Goal: Task Accomplishment & Management: Manage account settings

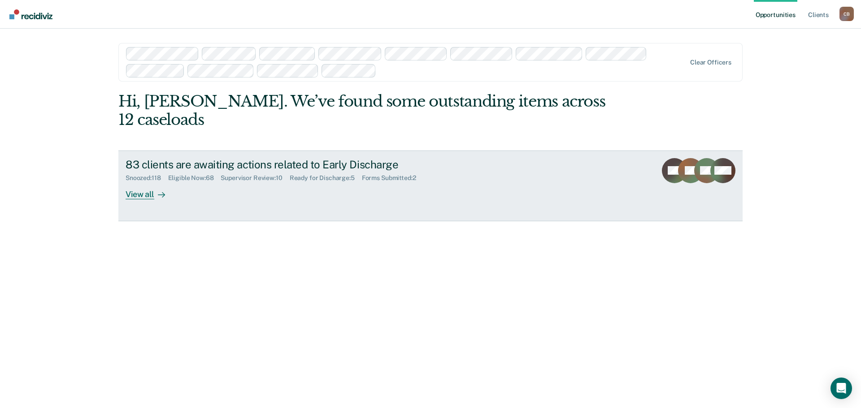
click at [260, 174] on div "Supervisor Review : 10" at bounding box center [255, 178] width 69 height 8
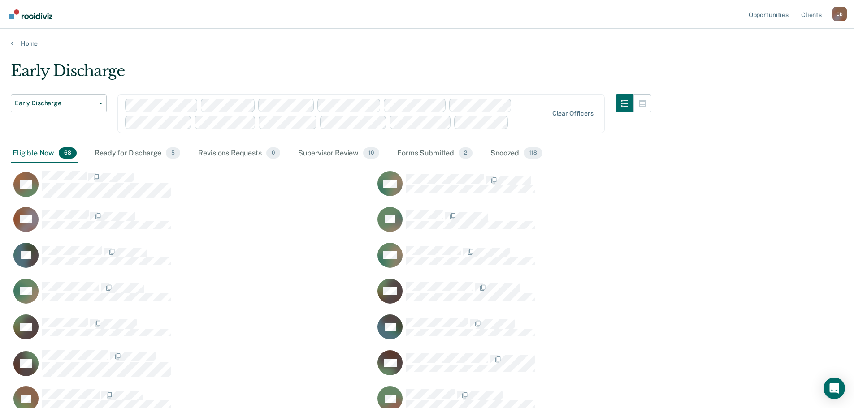
scroll to position [1319, 826]
click at [328, 153] on div "Supervisor Review 10" at bounding box center [338, 154] width 85 height 20
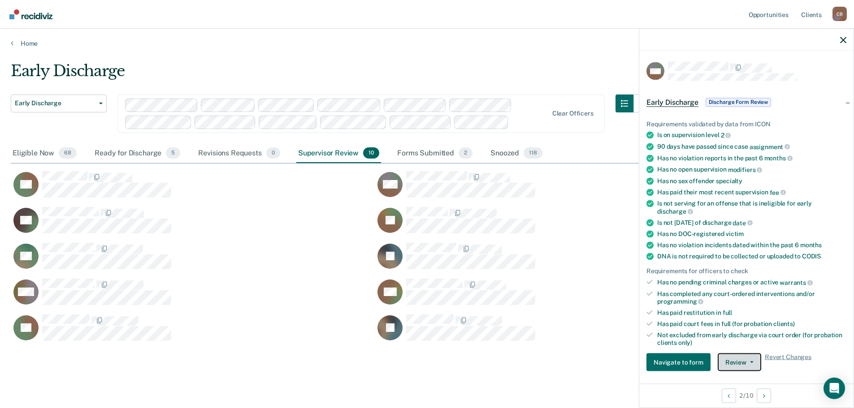
click at [752, 361] on button "Review" at bounding box center [739, 363] width 43 height 18
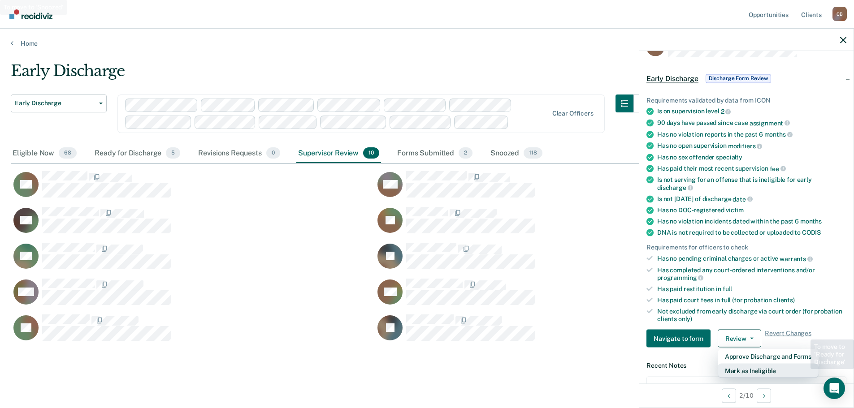
scroll to position [93, 0]
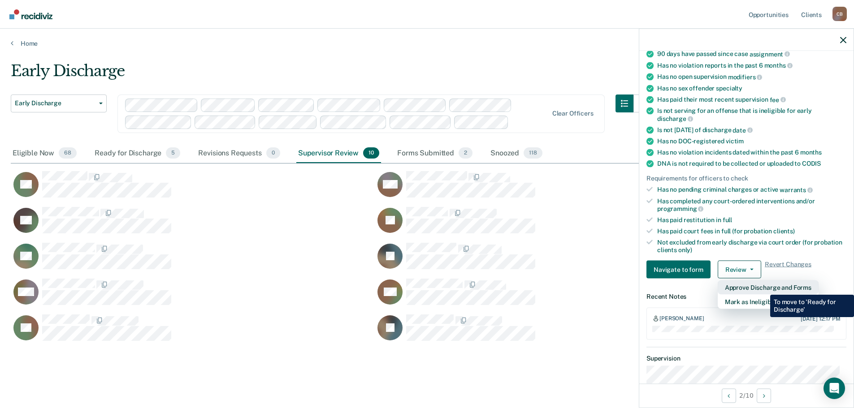
click at [764, 288] on button "Approve Discharge and Forms" at bounding box center [768, 288] width 101 height 14
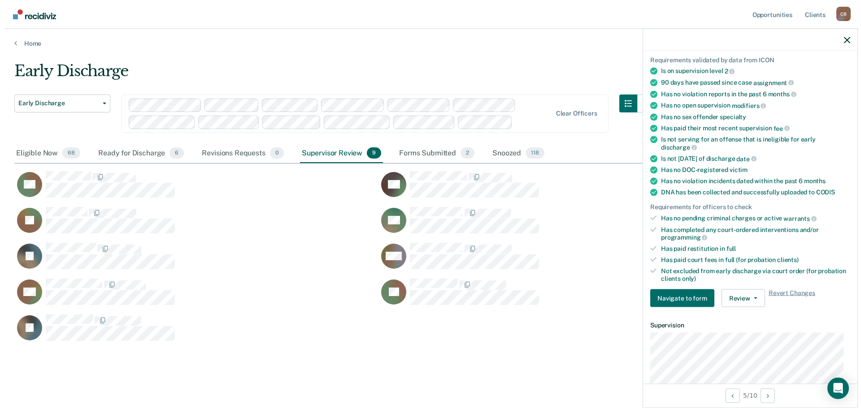
scroll to position [90, 0]
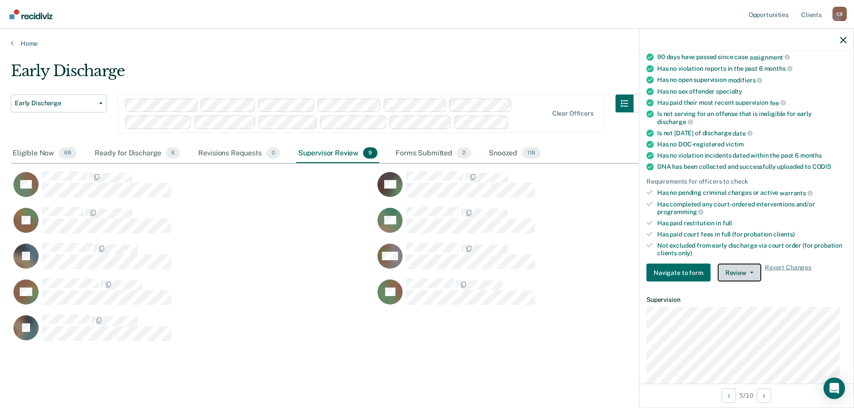
click at [746, 270] on button "Review" at bounding box center [739, 273] width 43 height 18
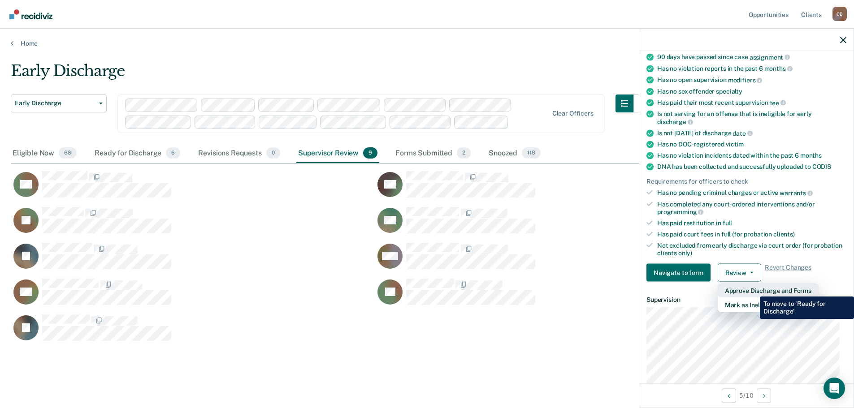
click at [753, 290] on button "Approve Discharge and Forms" at bounding box center [768, 291] width 101 height 14
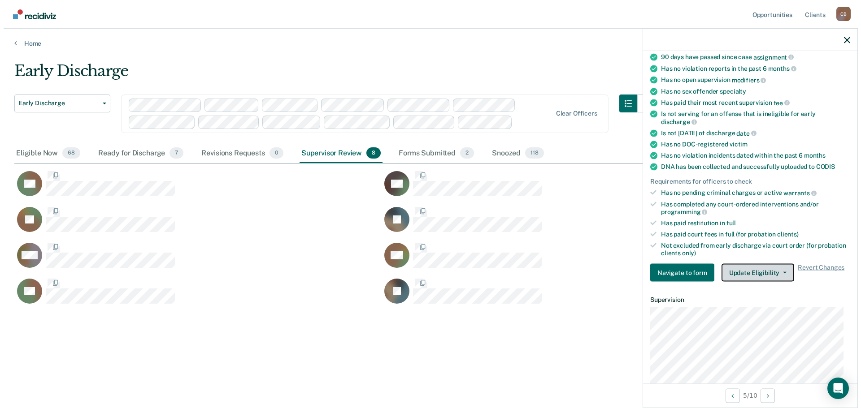
scroll to position [7, 7]
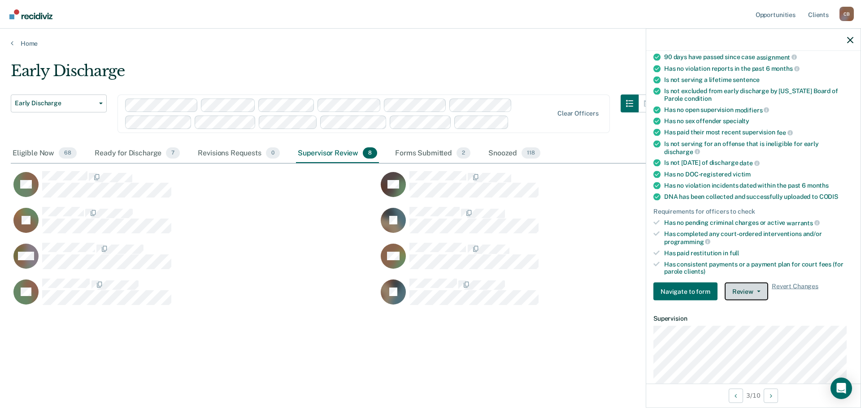
click at [758, 289] on button "Review" at bounding box center [746, 292] width 43 height 18
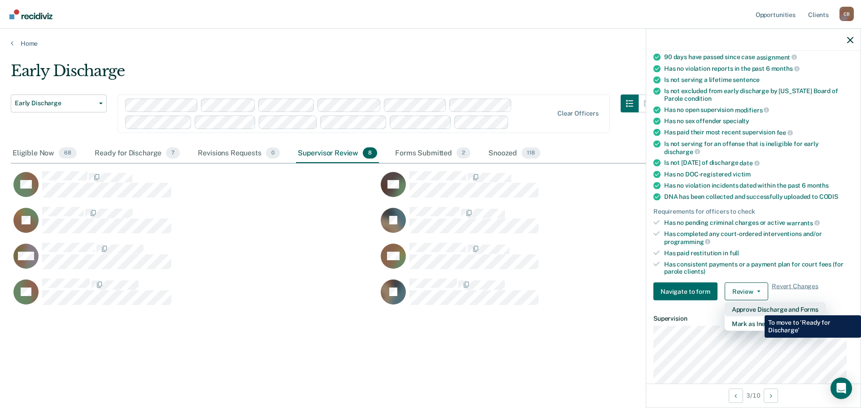
click at [758, 309] on button "Approve Discharge and Forms" at bounding box center [775, 310] width 101 height 14
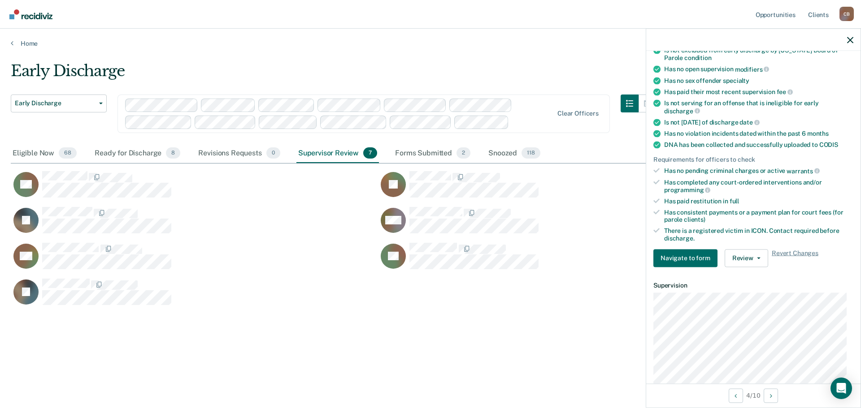
scroll to position [269, 0]
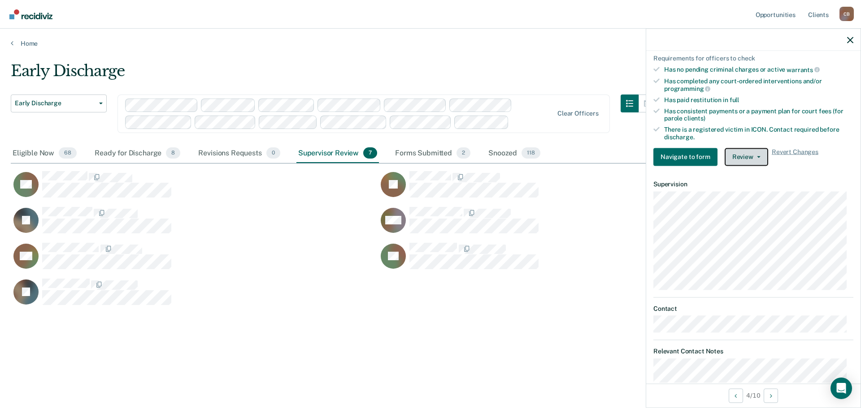
click at [752, 154] on button "Review" at bounding box center [746, 157] width 43 height 18
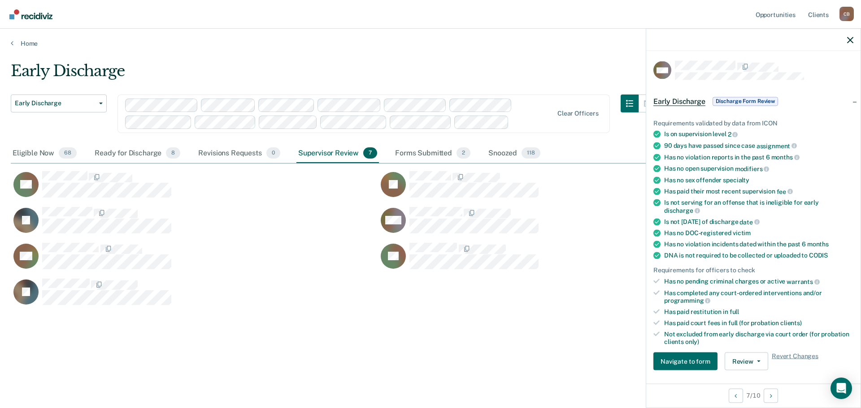
scroll to position [0, 0]
click at [755, 359] on button "Review" at bounding box center [746, 363] width 43 height 18
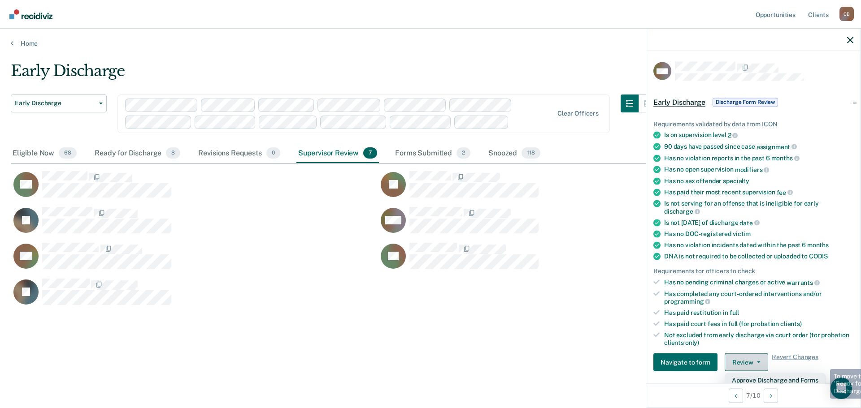
scroll to position [3, 0]
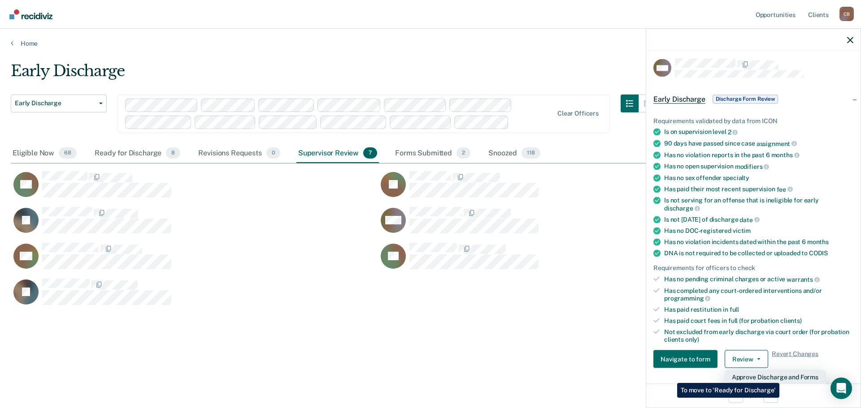
click at [779, 377] on button "Approve Discharge and Forms" at bounding box center [775, 377] width 101 height 14
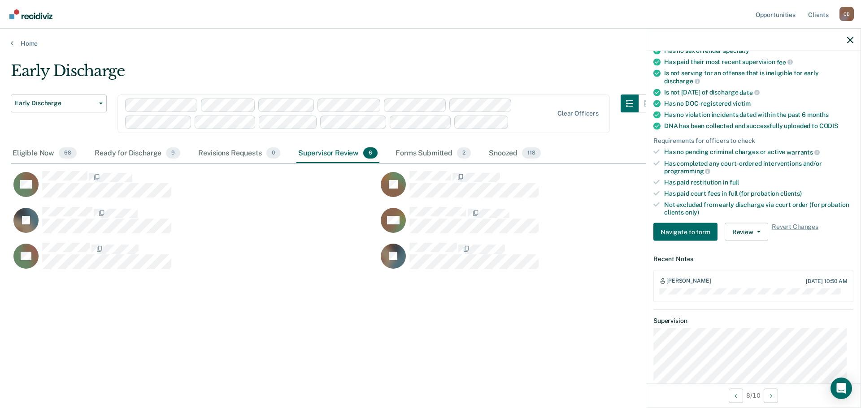
scroll to position [138, 0]
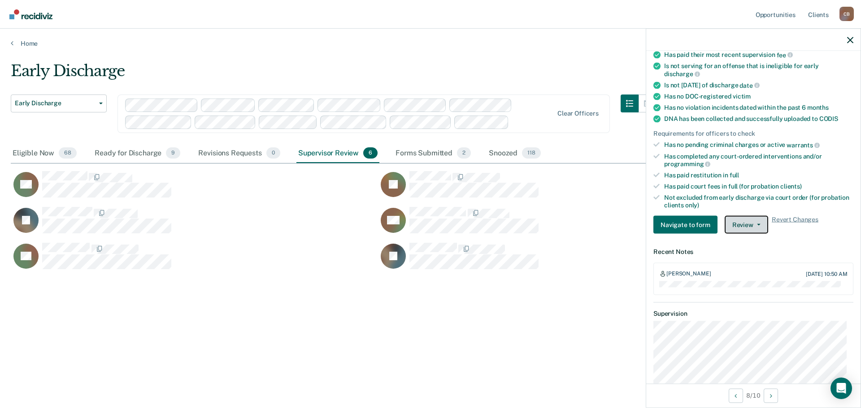
click at [759, 223] on button "Review" at bounding box center [746, 225] width 43 height 18
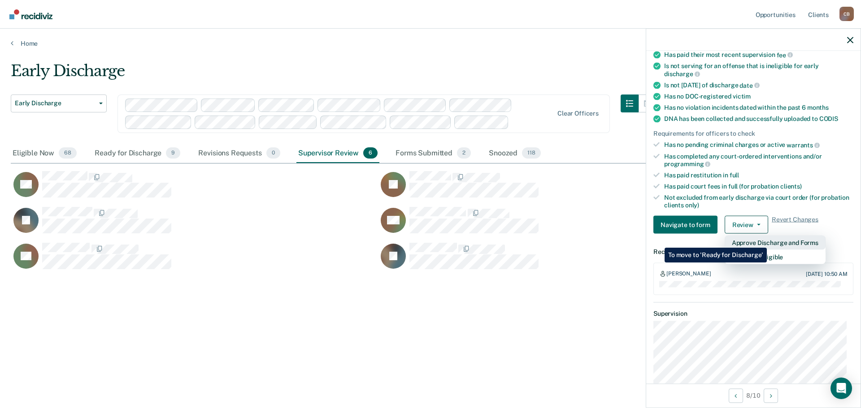
click at [767, 241] on button "Approve Discharge and Forms" at bounding box center [775, 243] width 101 height 14
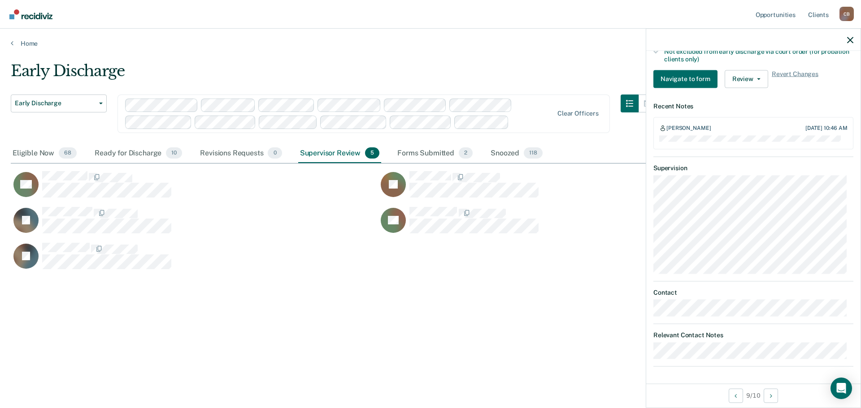
scroll to position [22, 0]
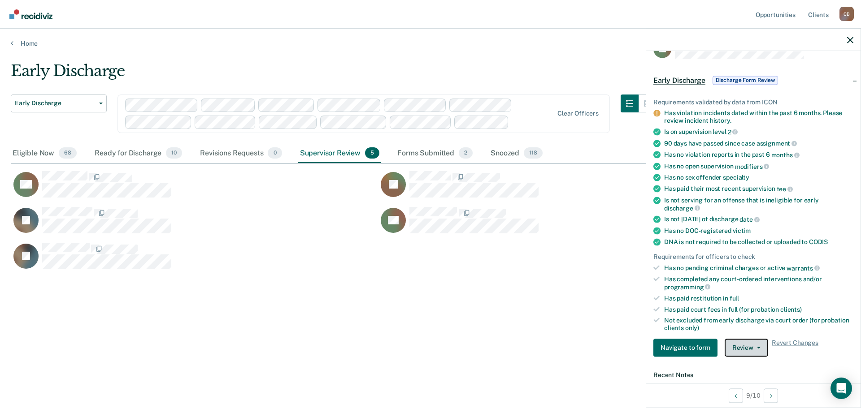
click at [759, 346] on button "Review" at bounding box center [746, 348] width 43 height 18
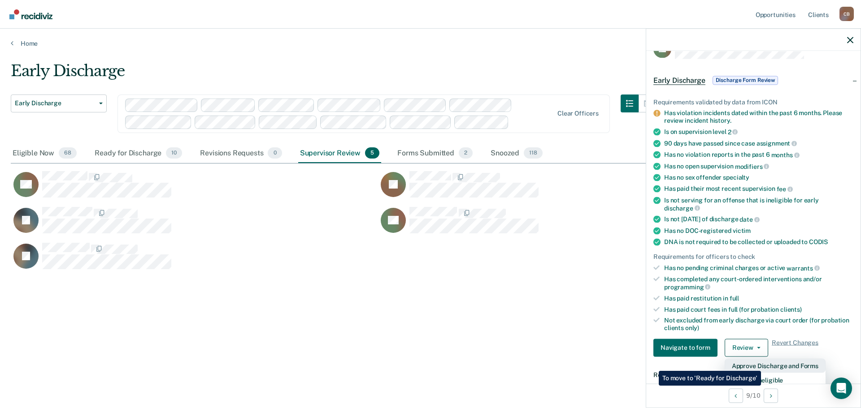
click at [761, 365] on button "Approve Discharge and Forms" at bounding box center [775, 366] width 101 height 14
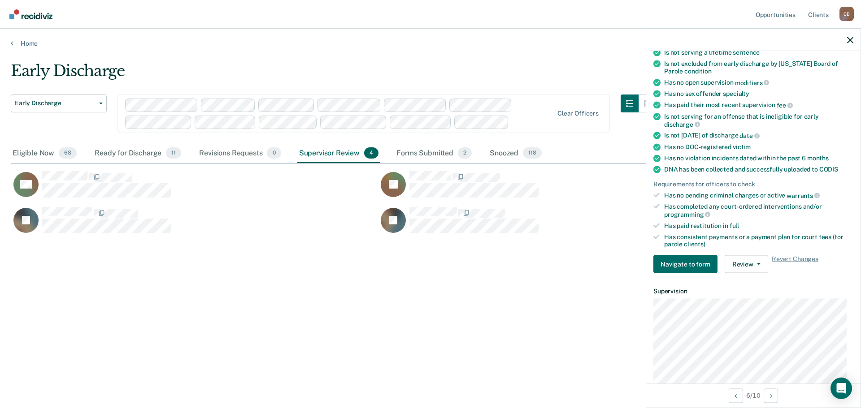
scroll to position [179, 0]
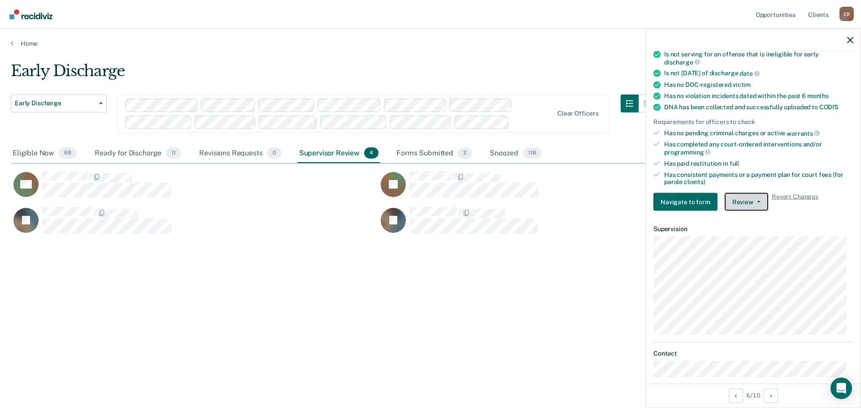
click at [753, 201] on span "button" at bounding box center [756, 202] width 7 height 2
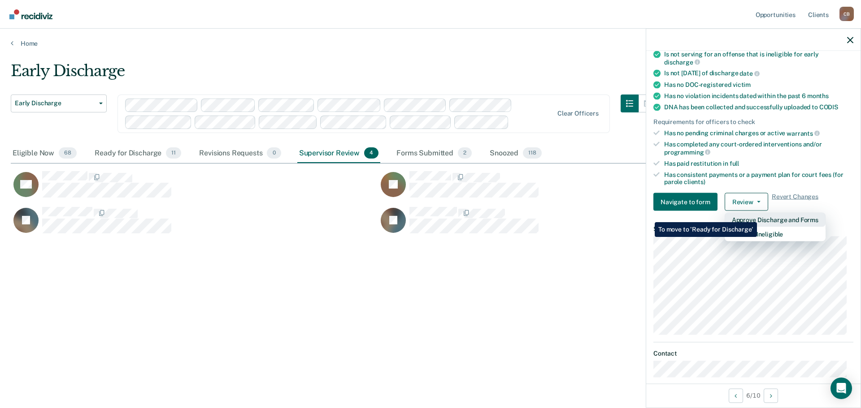
click at [757, 216] on button "Approve Discharge and Forms" at bounding box center [775, 220] width 101 height 14
